Goal: Information Seeking & Learning: Learn about a topic

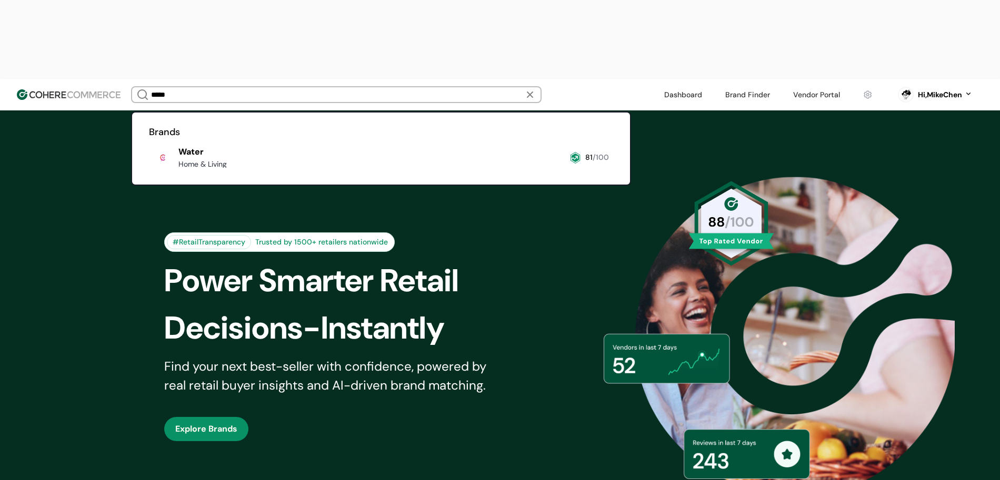
type input "*****"
click at [149, 172] on link at bounding box center [149, 172] width 0 height 0
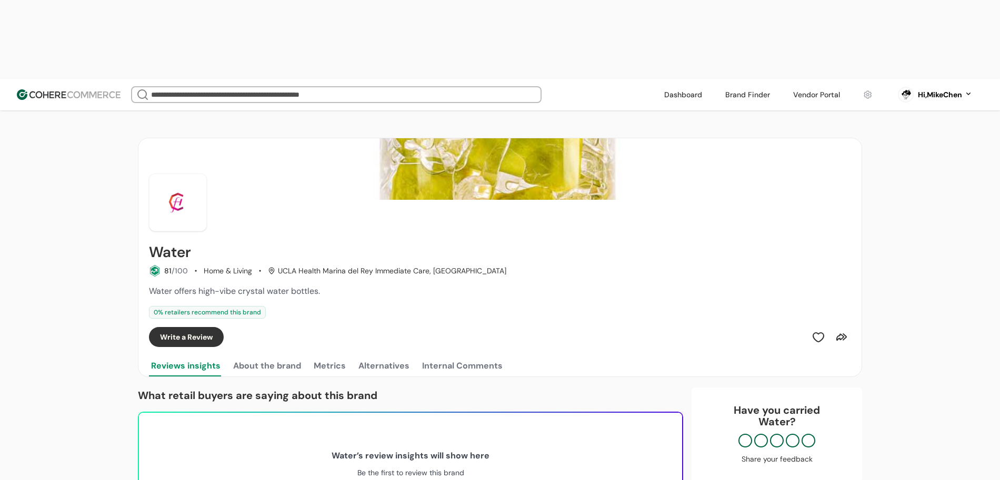
click at [221, 86] on div at bounding box center [336, 94] width 410 height 17
click at [741, 87] on link at bounding box center [747, 95] width 57 height 16
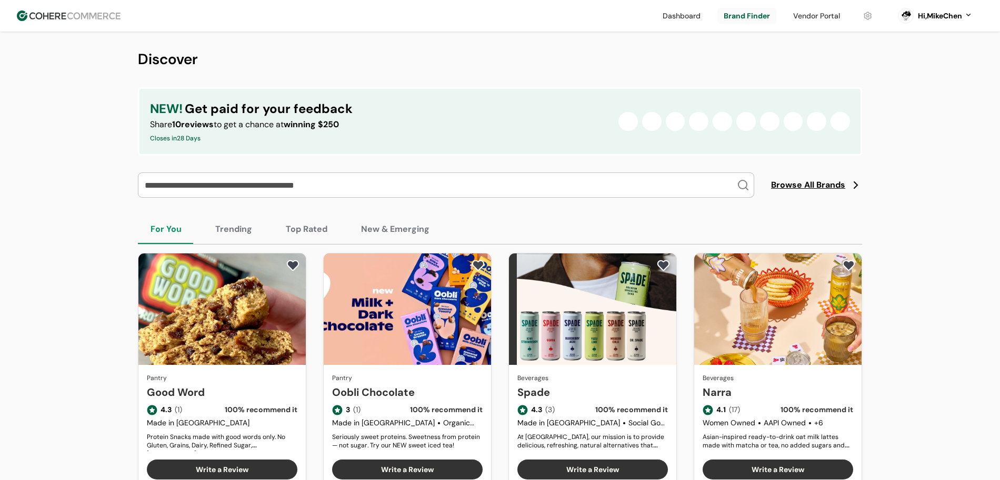
click at [816, 180] on span "Browse All Brands" at bounding box center [808, 185] width 74 height 13
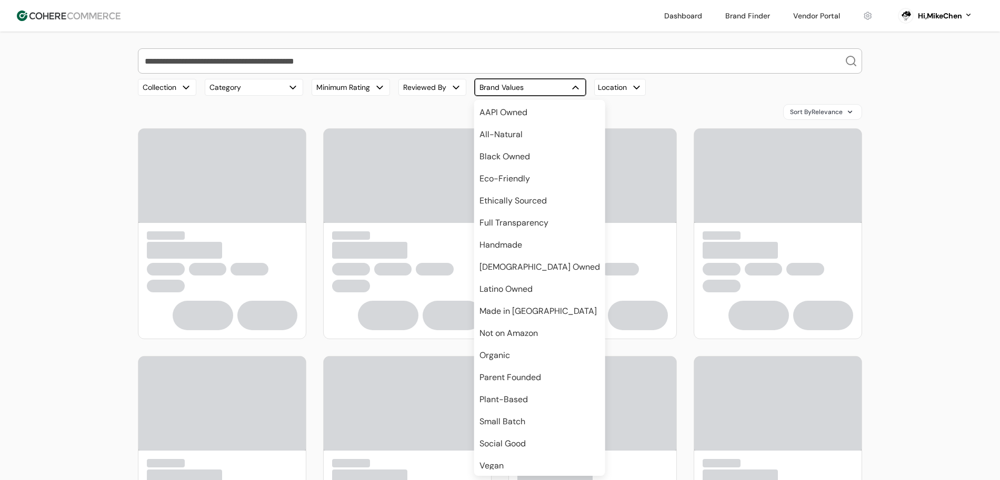
click at [573, 86] on div "button" at bounding box center [575, 87] width 11 height 11
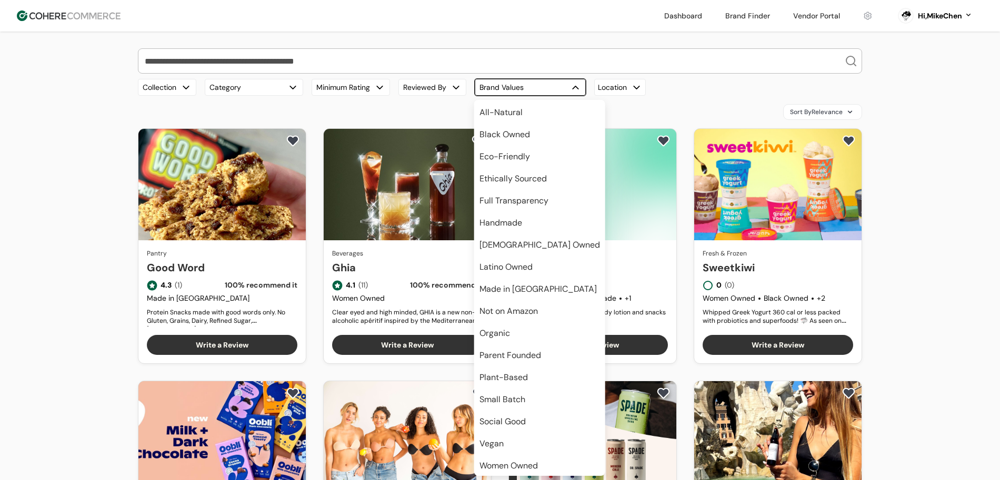
scroll to position [26, 0]
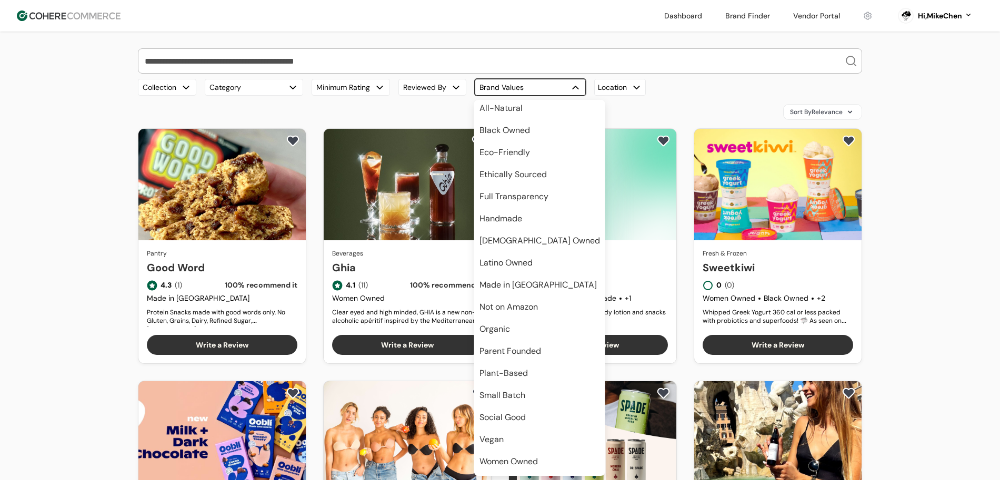
click at [524, 152] on span "Eco-Friendly" at bounding box center [504, 152] width 51 height 13
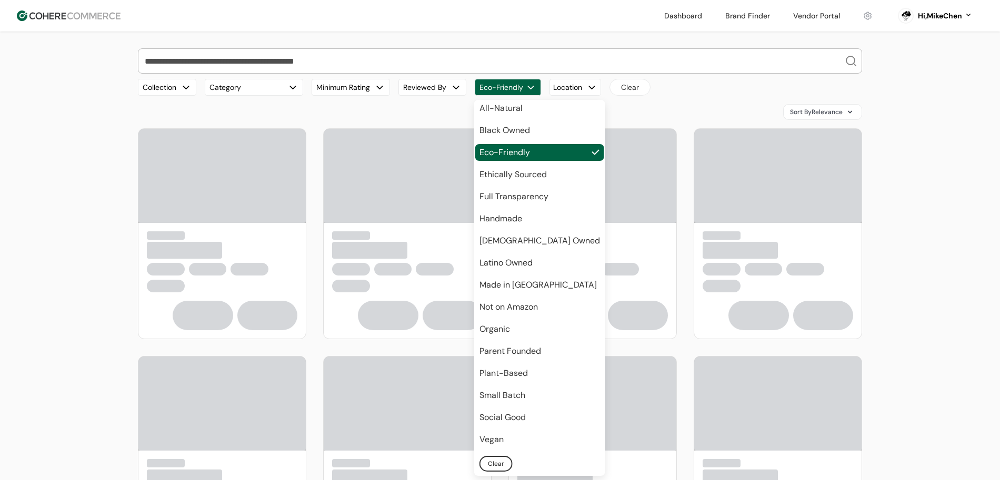
click at [665, 97] on div "Our Top Brands Hero Bread Fishwife Hiyo Green Juju Blume Carbonaut Plant People…" at bounding box center [500, 421] width 724 height 747
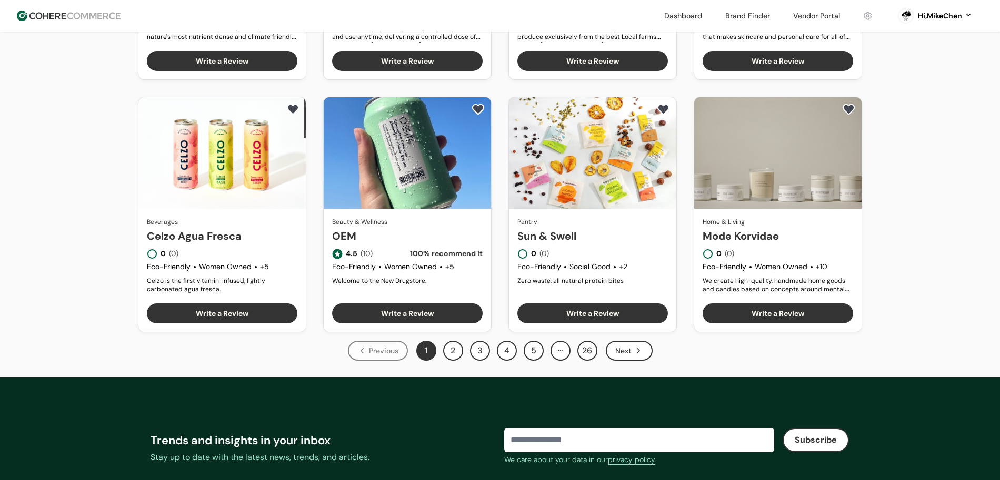
scroll to position [543, 0]
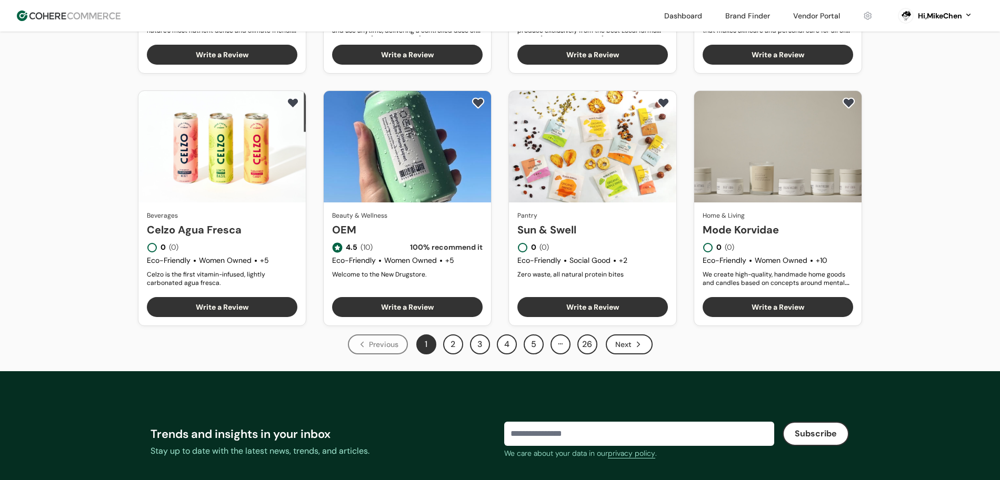
click at [454, 350] on button "2" at bounding box center [453, 345] width 20 height 20
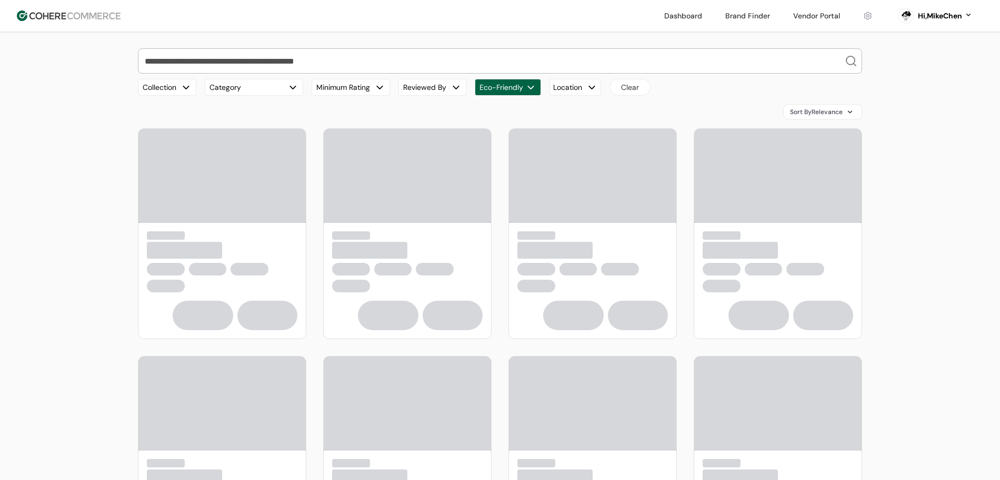
click at [271, 61] on input "search" at bounding box center [494, 61] width 702 height 24
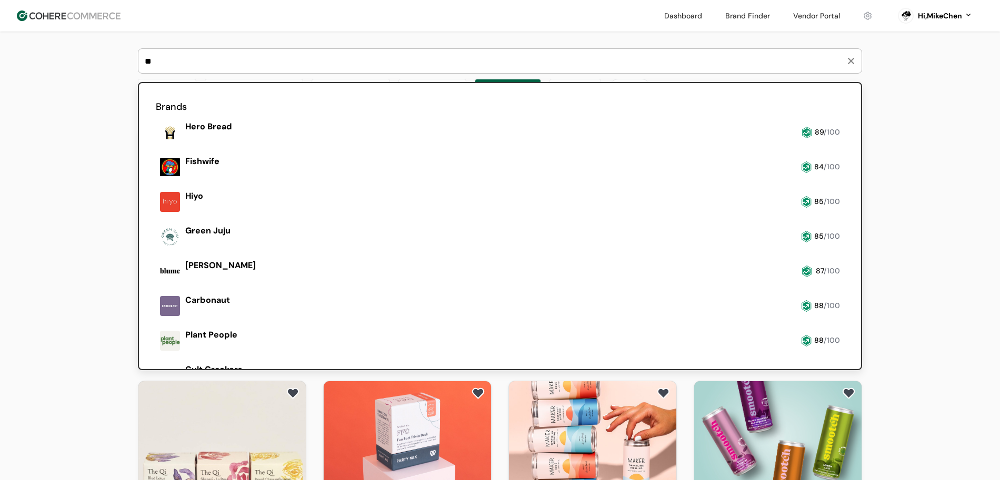
type input "***"
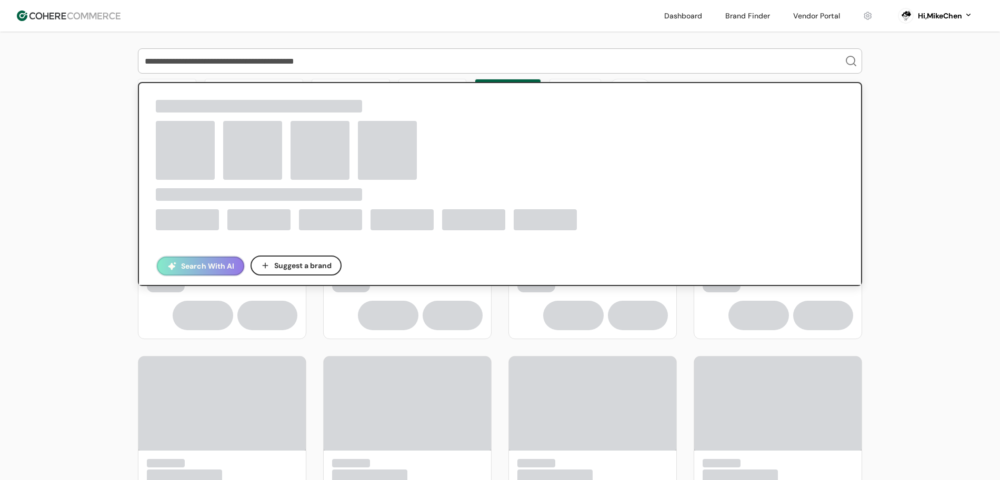
click at [39, 153] on div "Search With AI Suggest a brand Collection Category Minimum Rating Reviewed By E…" at bounding box center [500, 422] width 1000 height 780
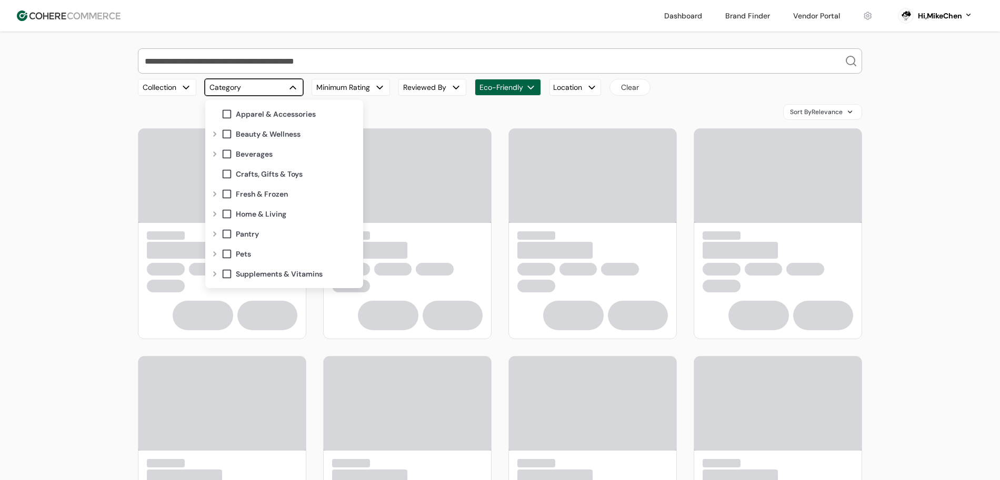
click at [254, 89] on button "Category" at bounding box center [254, 87] width 98 height 17
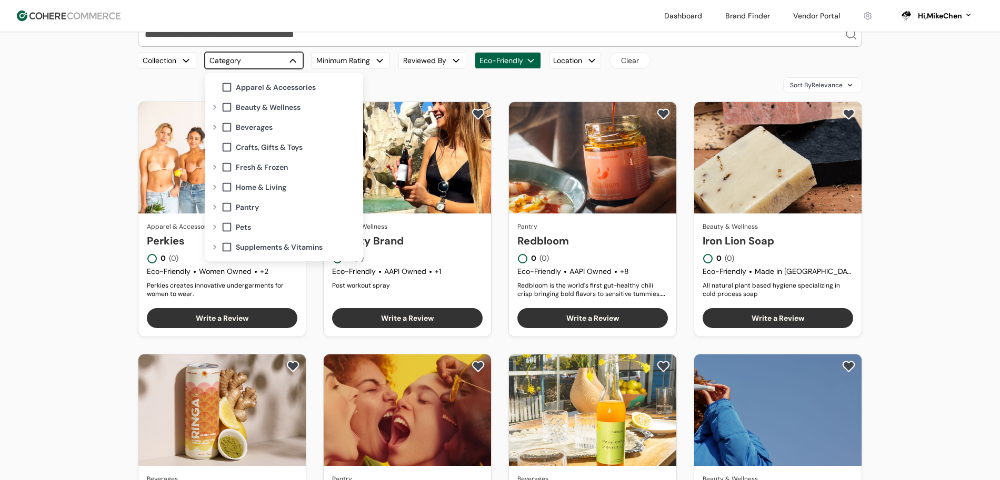
scroll to position [13, 0]
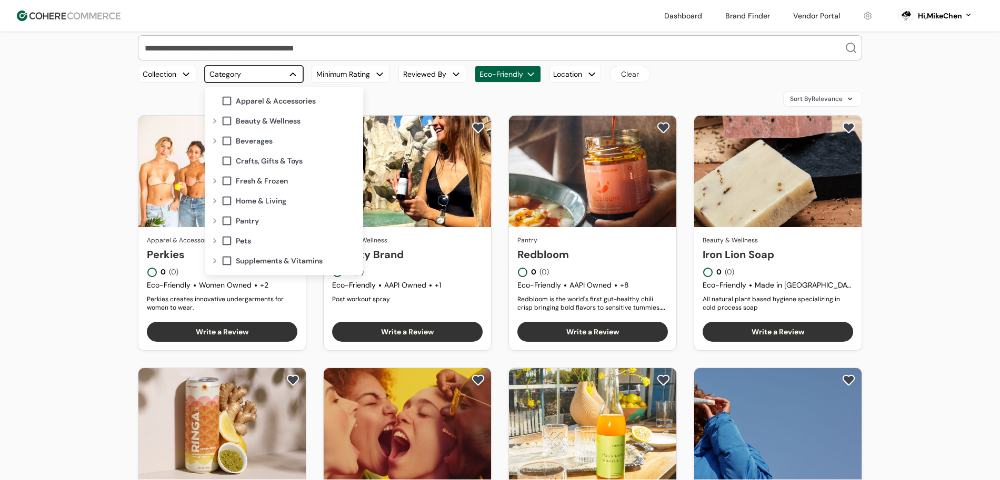
click at [229, 143] on span at bounding box center [227, 141] width 12 height 12
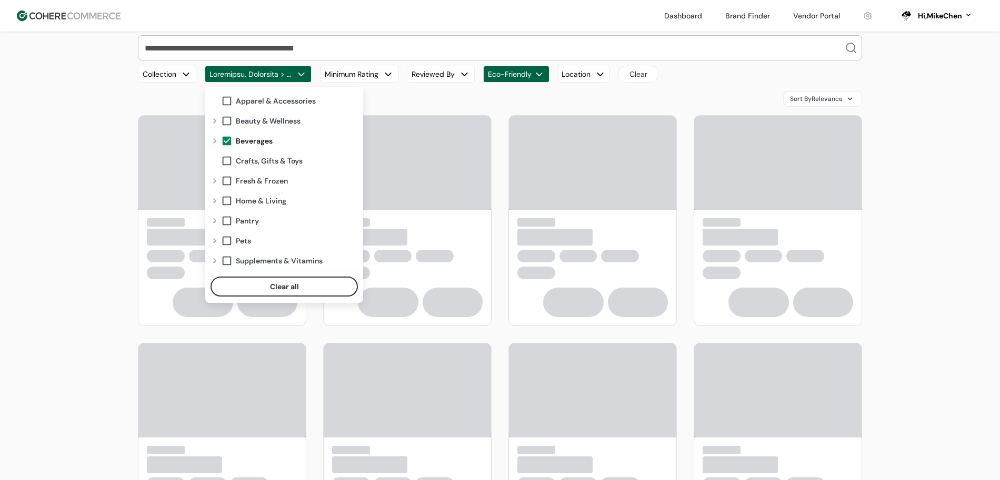
click at [46, 238] on div "Our Top Brands Hero Bread Fishwife Hiyo Green Juju Blume Carbonaut Plant People…" at bounding box center [500, 408] width 1000 height 780
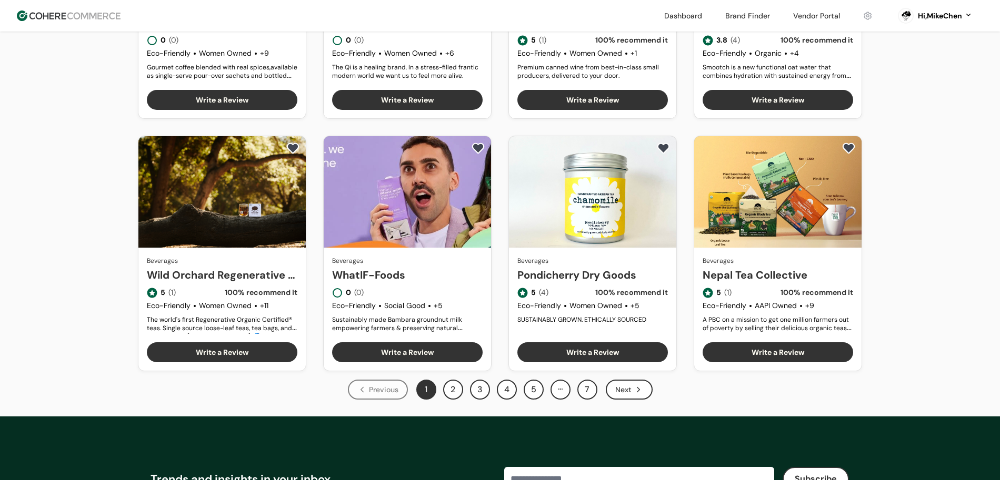
scroll to position [501, 0]
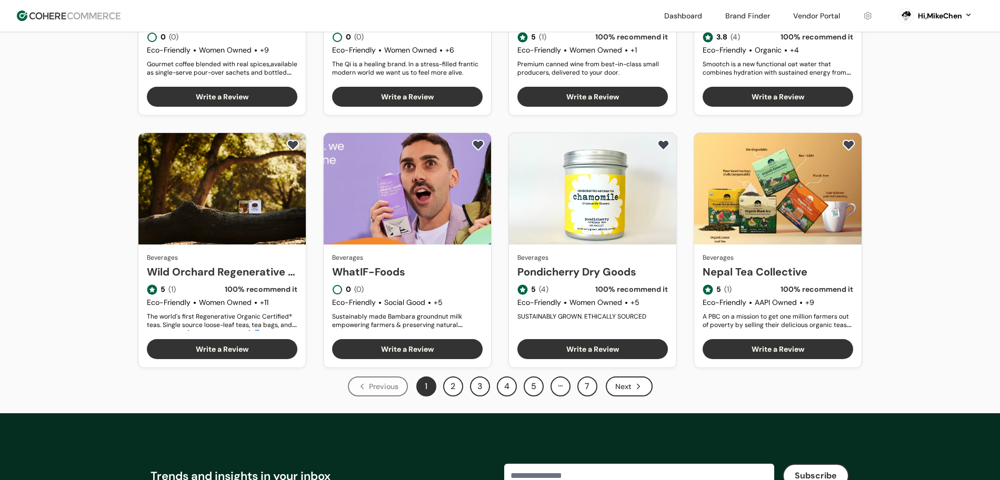
click at [450, 389] on button "2" at bounding box center [453, 387] width 20 height 20
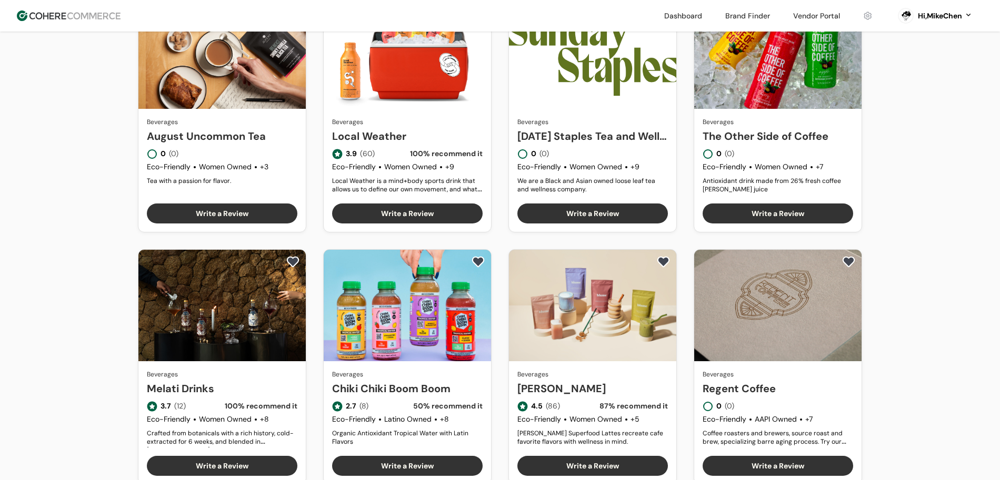
scroll to position [462, 0]
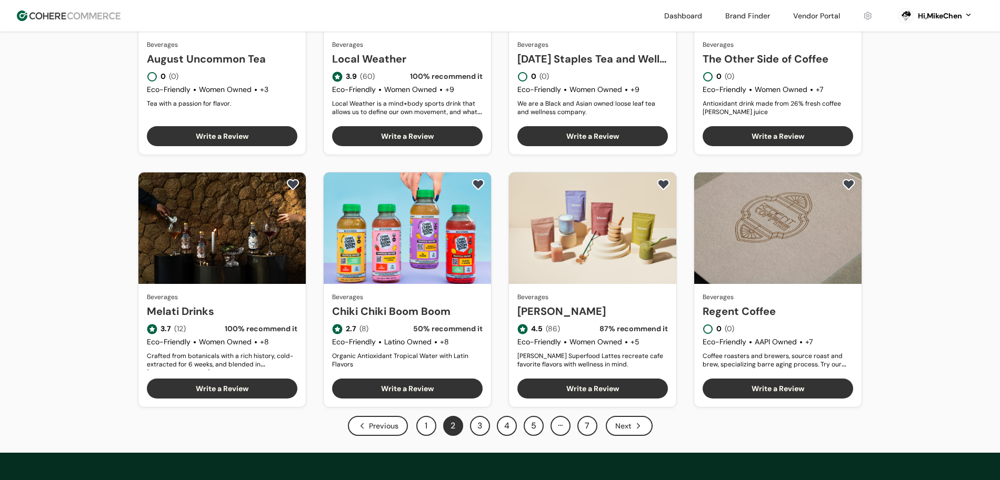
click at [472, 424] on button "3" at bounding box center [480, 426] width 20 height 20
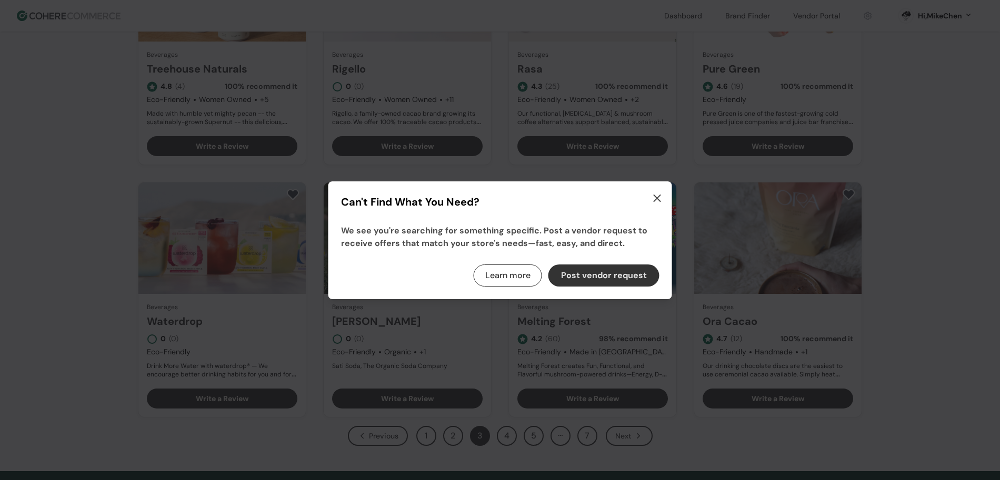
scroll to position [468, 0]
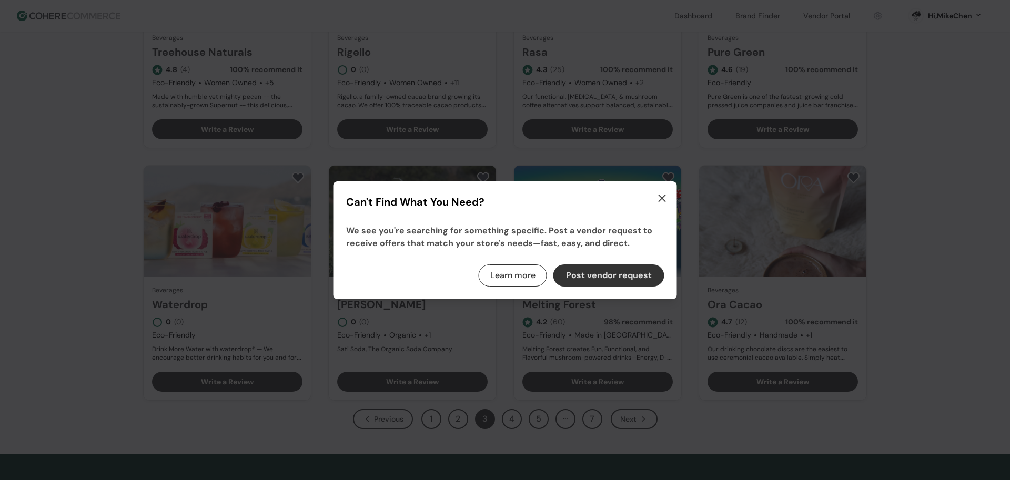
click at [666, 199] on icon "button" at bounding box center [662, 198] width 13 height 13
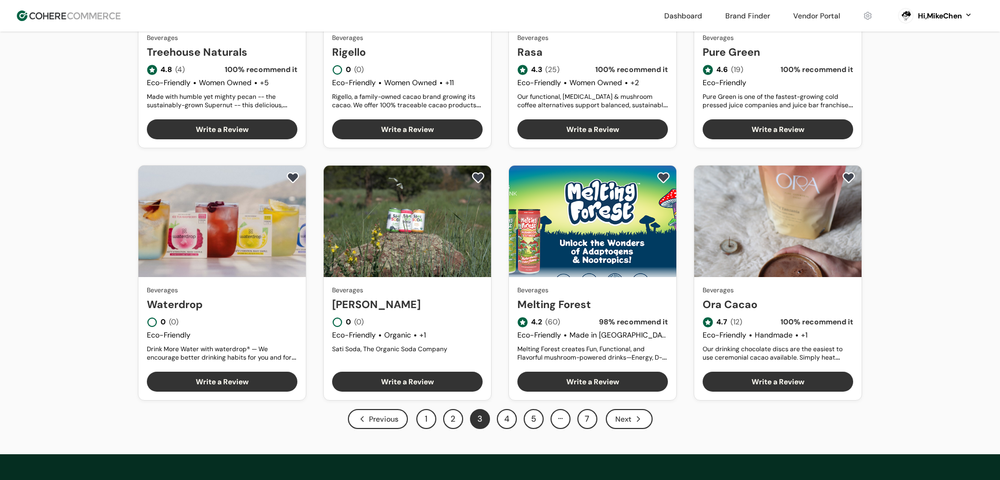
click at [508, 420] on button "4" at bounding box center [507, 419] width 20 height 20
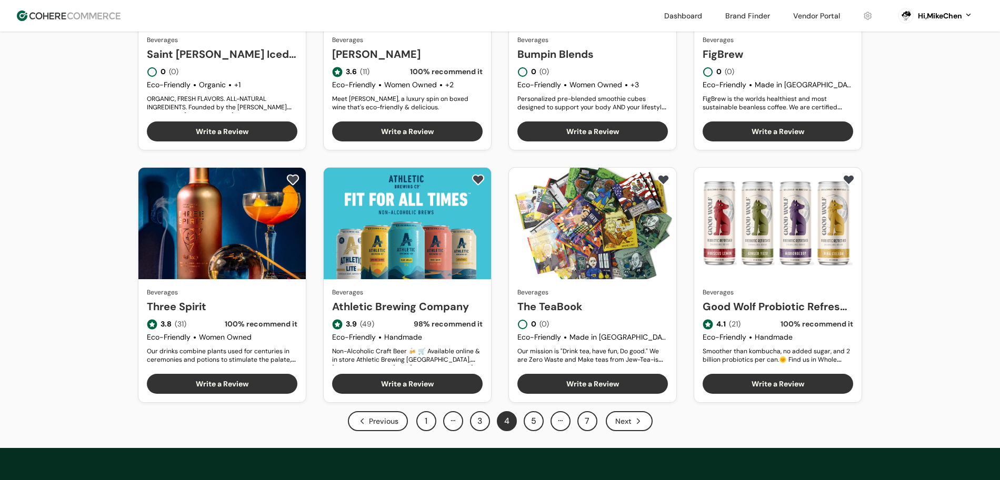
scroll to position [538, 0]
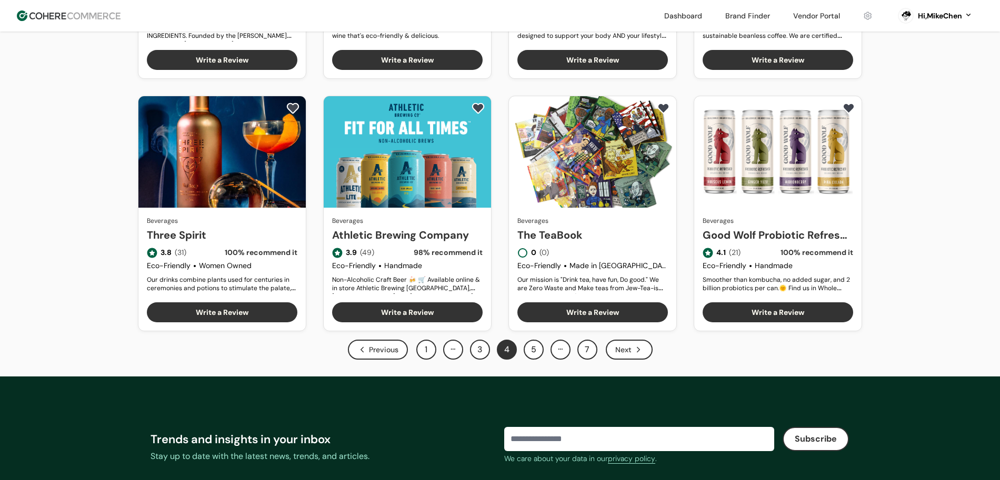
click at [528, 350] on button "5" at bounding box center [534, 350] width 20 height 20
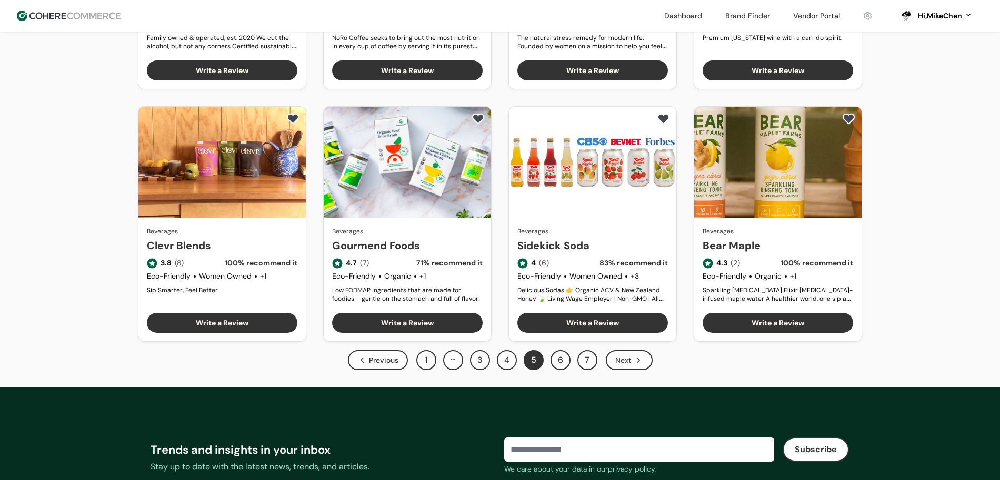
scroll to position [585, 0]
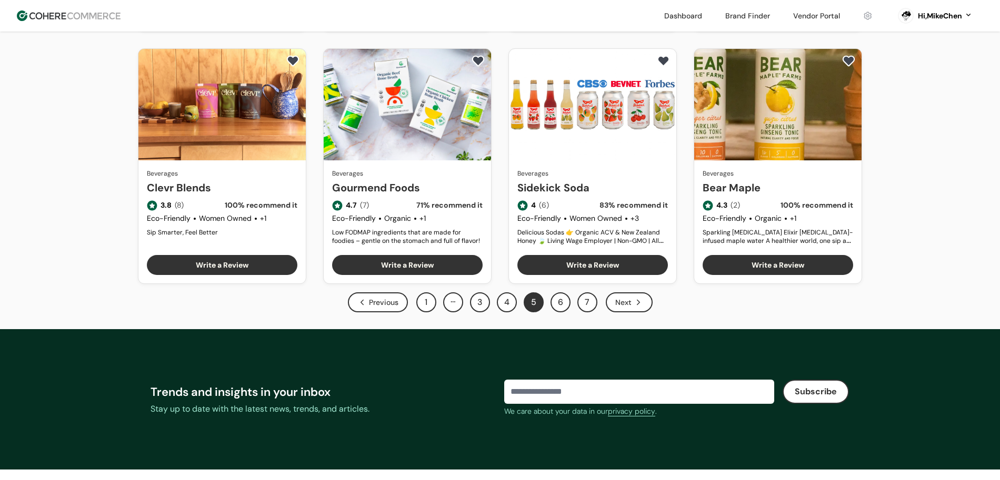
click at [563, 299] on button "6" at bounding box center [560, 303] width 20 height 20
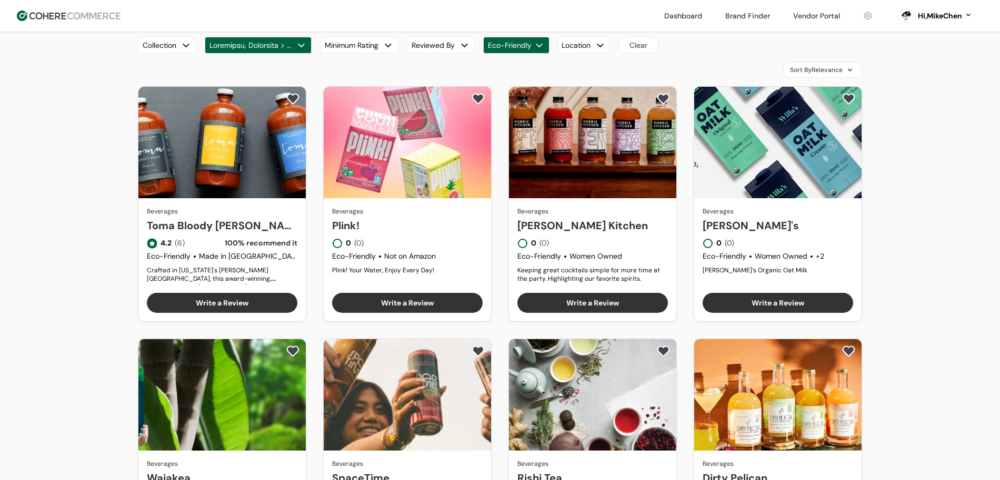
scroll to position [53, 0]
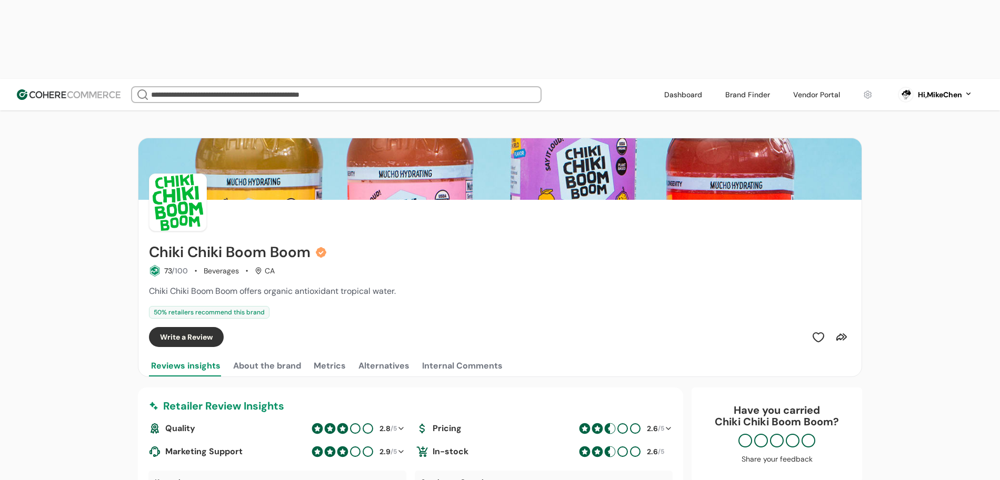
click at [457, 86] on div at bounding box center [336, 94] width 410 height 17
click at [457, 87] on input "search" at bounding box center [336, 94] width 375 height 15
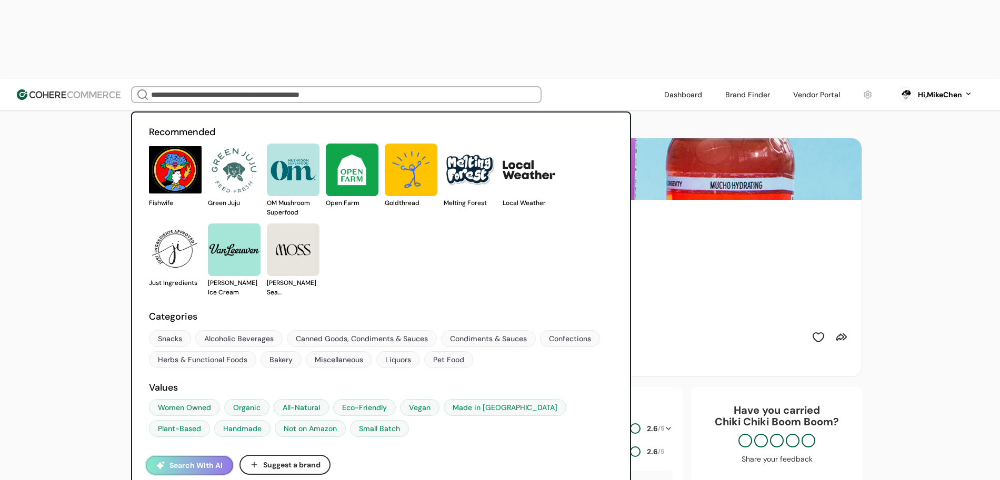
click at [204, 456] on button "Search With AI" at bounding box center [189, 465] width 87 height 19
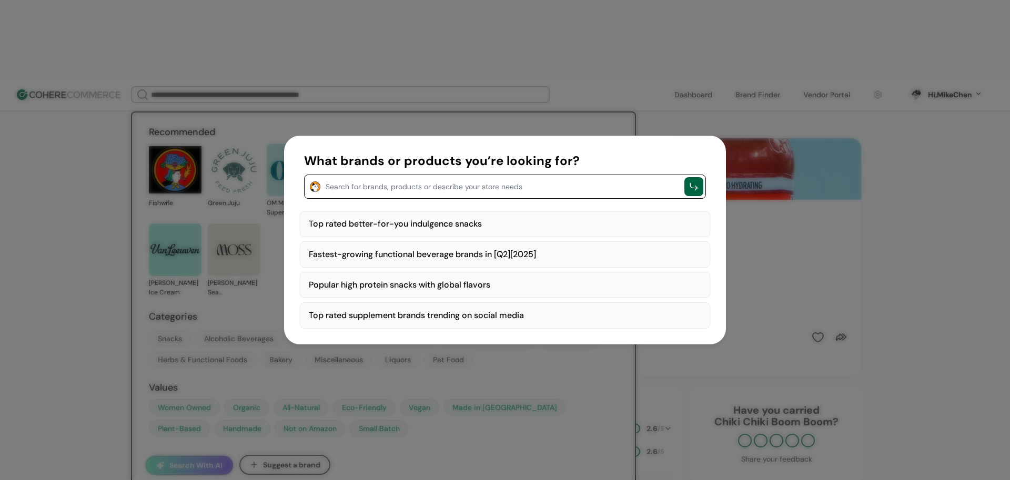
click at [414, 193] on div "Search for brands, products or describe your store needs" at bounding box center [505, 187] width 402 height 24
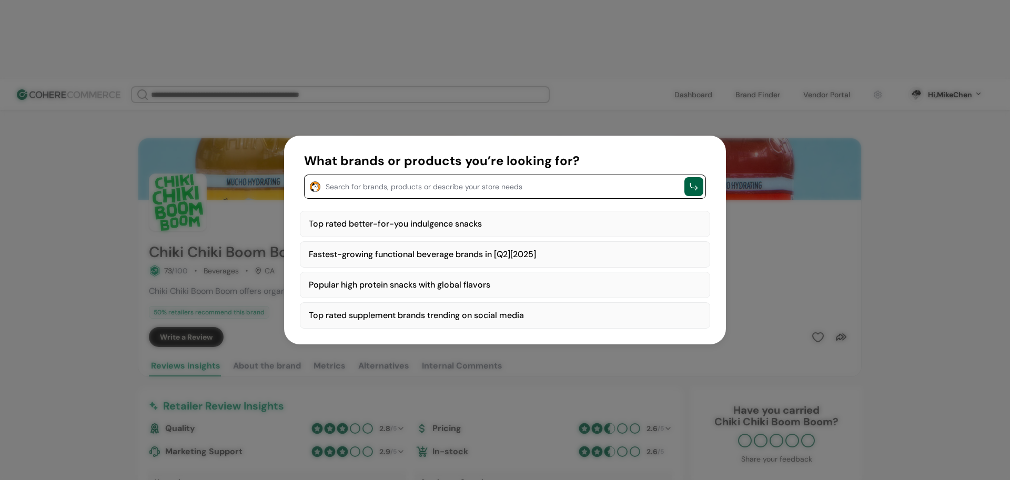
click at [426, 186] on textarea "button" at bounding box center [503, 185] width 354 height 13
click at [304, 152] on button "What brands or products you’re looking for? ***" at bounding box center [505, 175] width 402 height 47
type textarea "**********"
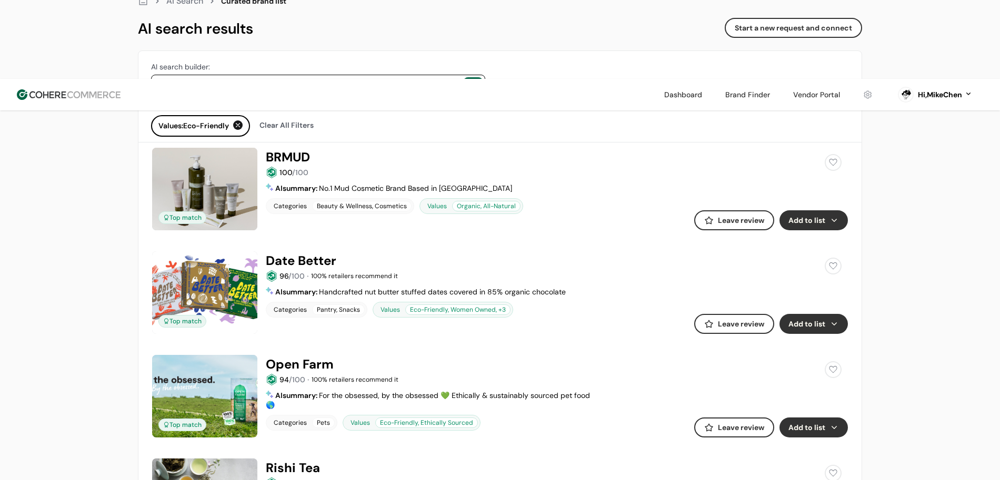
scroll to position [192, 0]
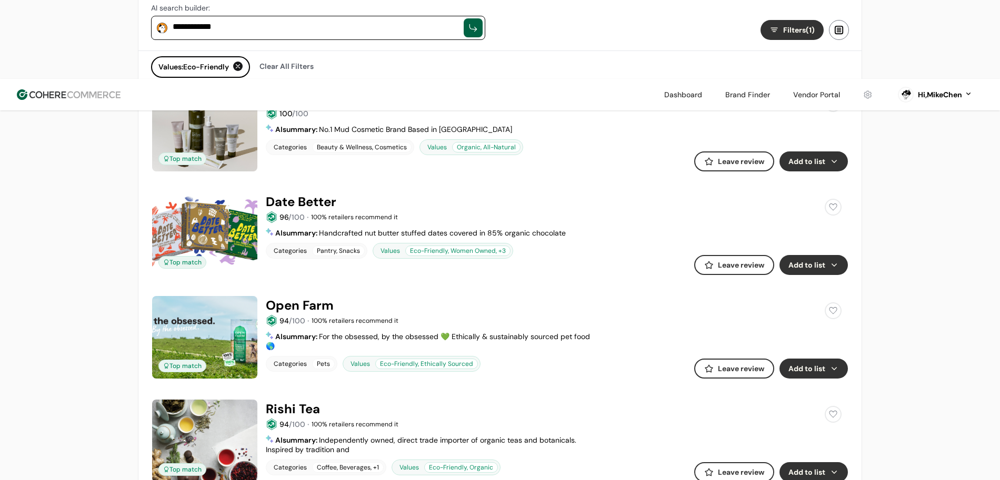
click at [327, 296] on link at bounding box center [500, 296] width 696 height 0
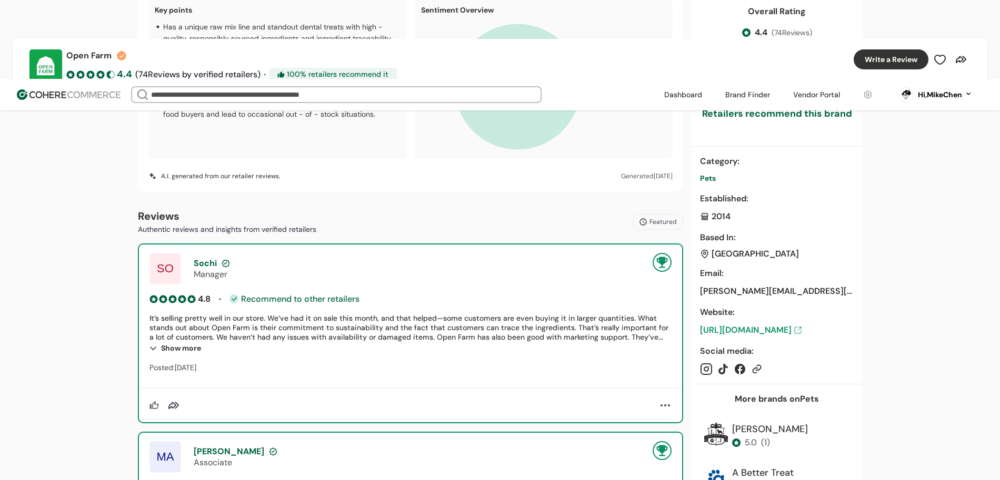
scroll to position [494, 0]
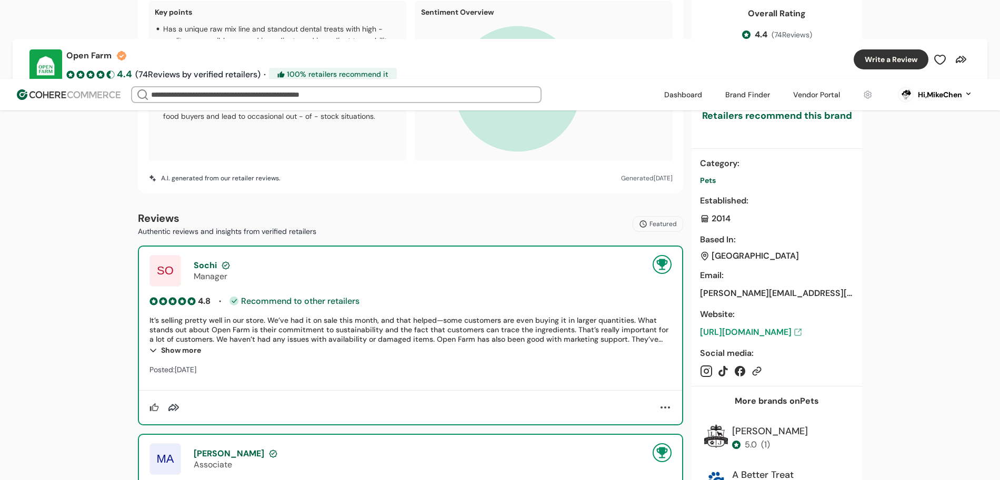
click at [741, 287] on div "isaac@openfarmpet.com" at bounding box center [777, 293] width 154 height 13
click at [773, 326] on link "https://openfarmpet.com/?pet=dog" at bounding box center [777, 332] width 154 height 13
